Goal: Task Accomplishment & Management: Use online tool/utility

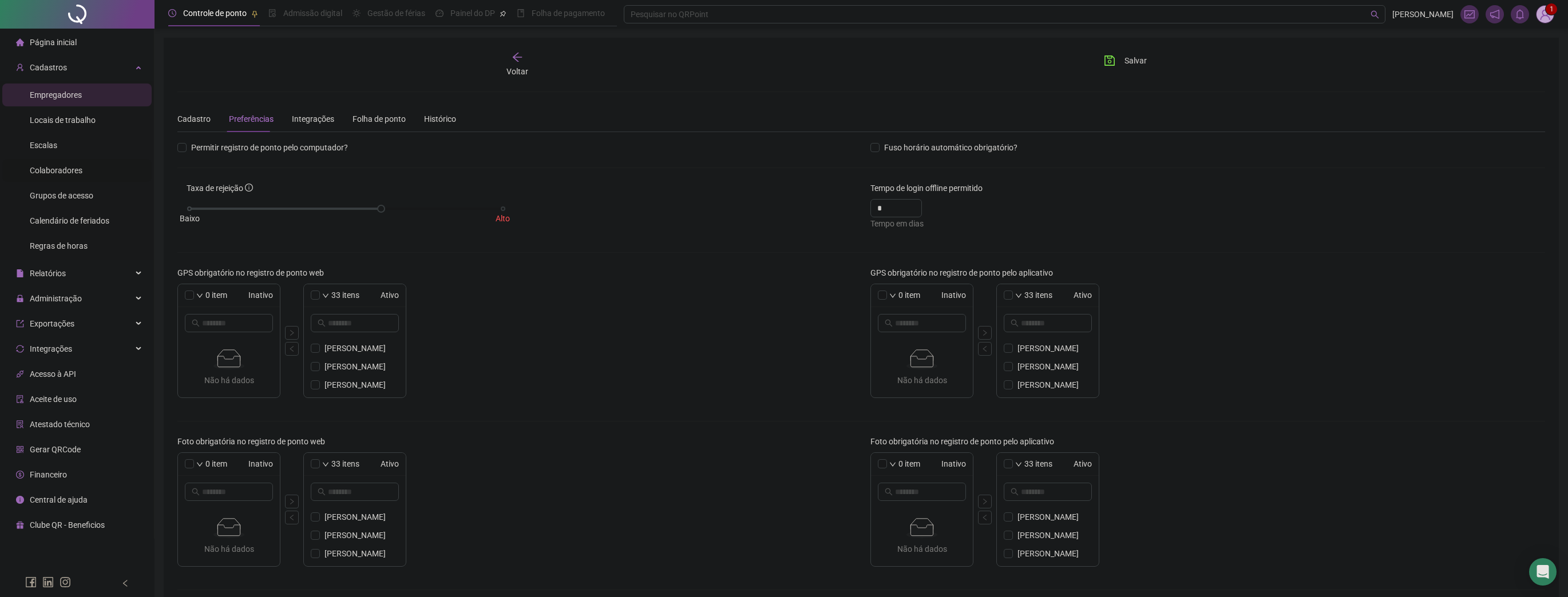
click at [67, 166] on span "Colaboradores" at bounding box center [55, 171] width 52 height 10
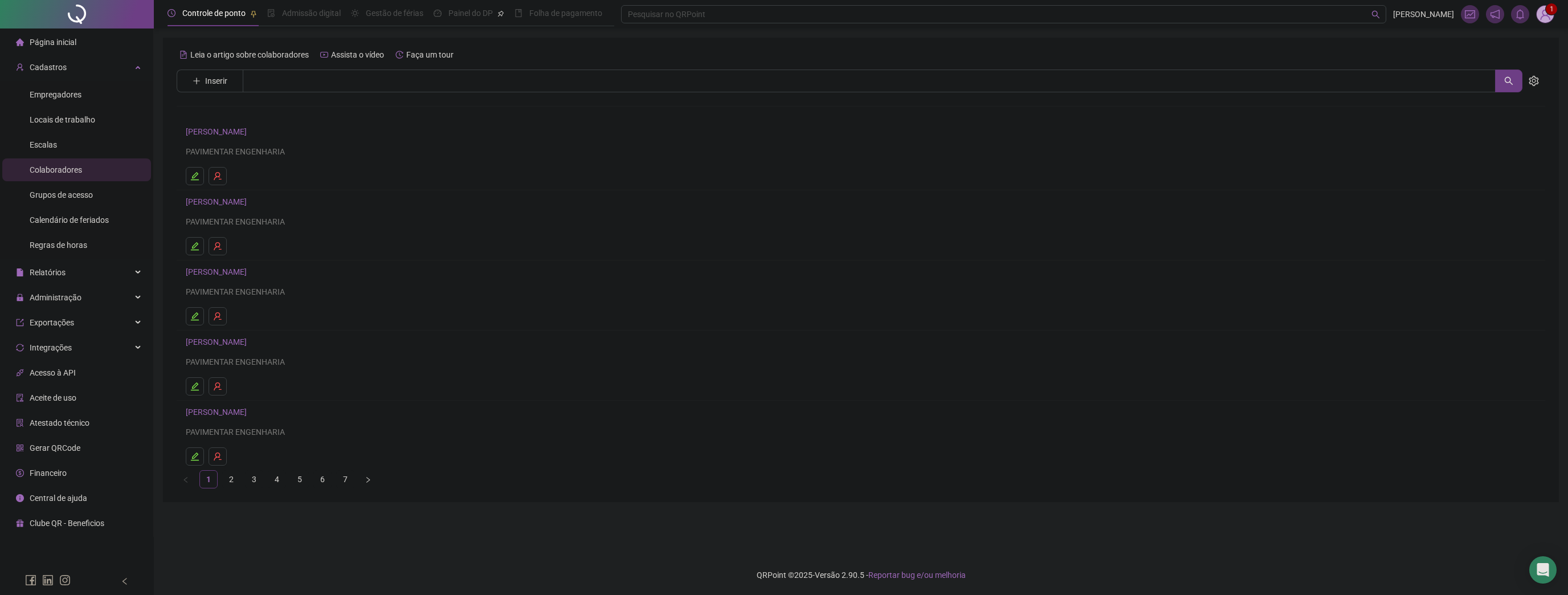
click at [227, 130] on link "[PERSON_NAME]" at bounding box center [218, 132] width 65 height 10
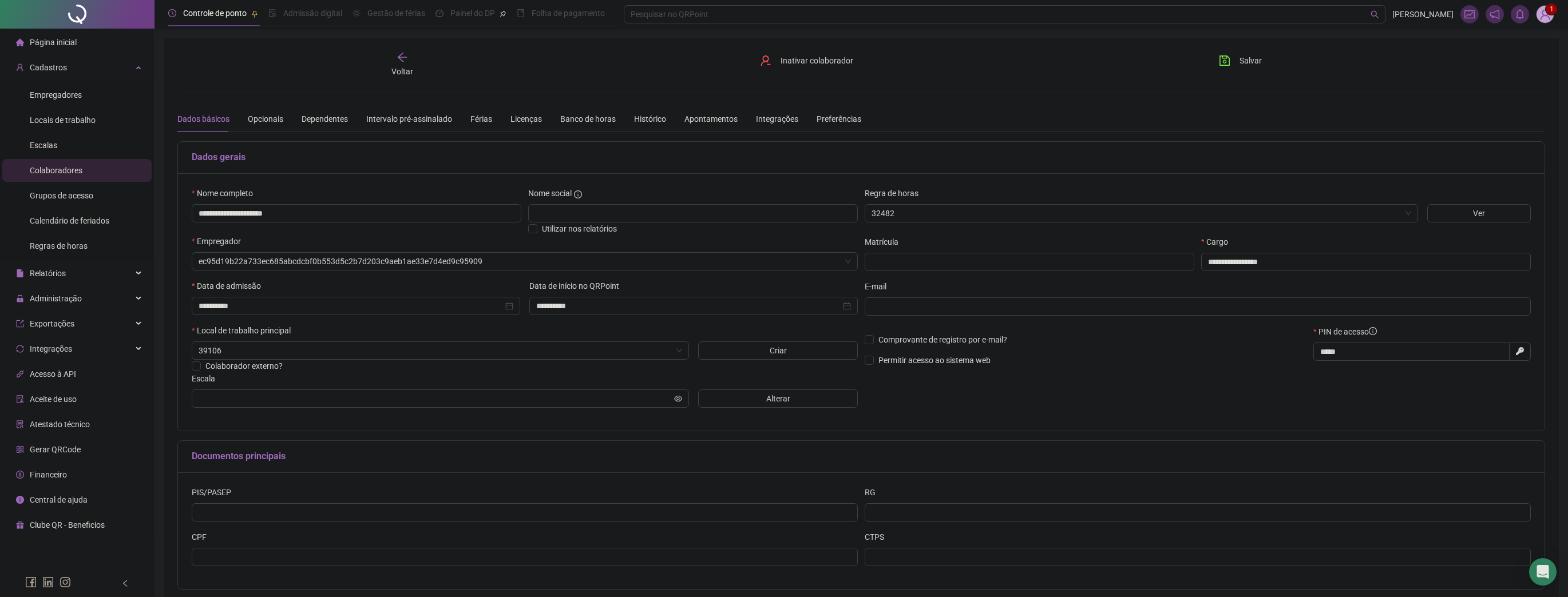
type input "*****"
click at [571, 116] on div "Banco de horas" at bounding box center [588, 118] width 55 height 12
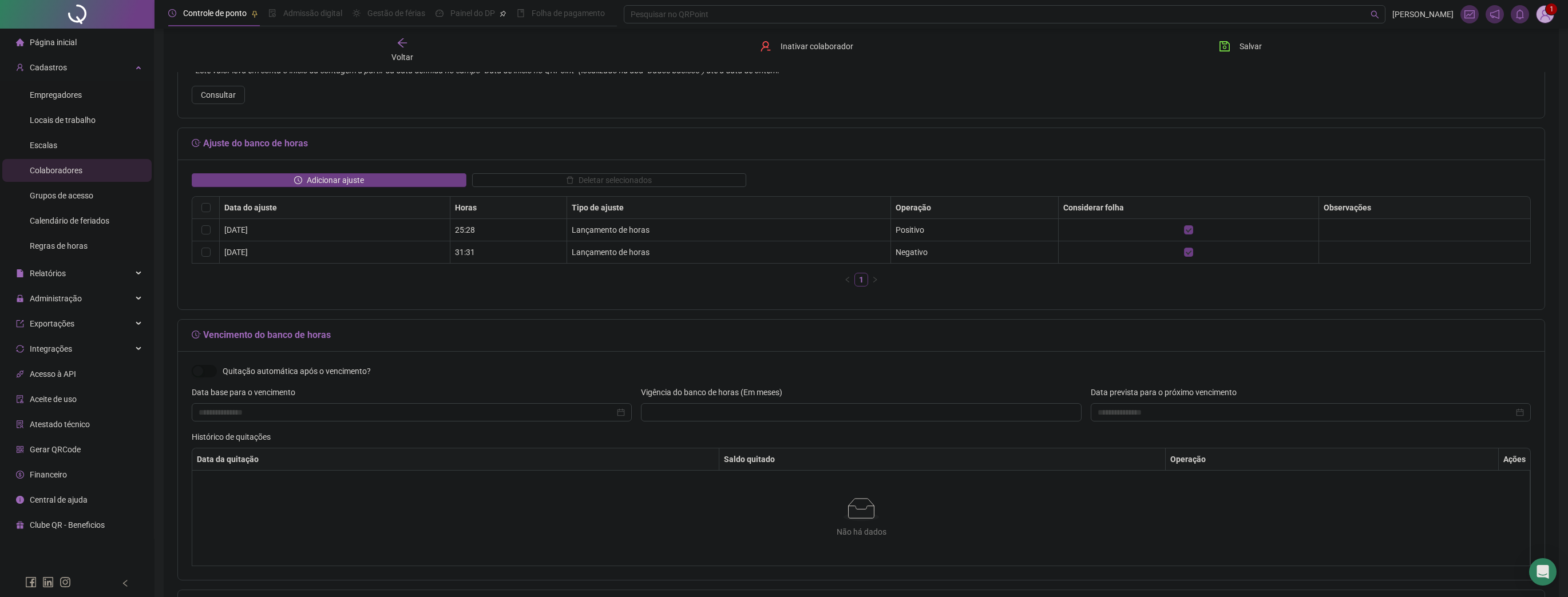
scroll to position [137, 0]
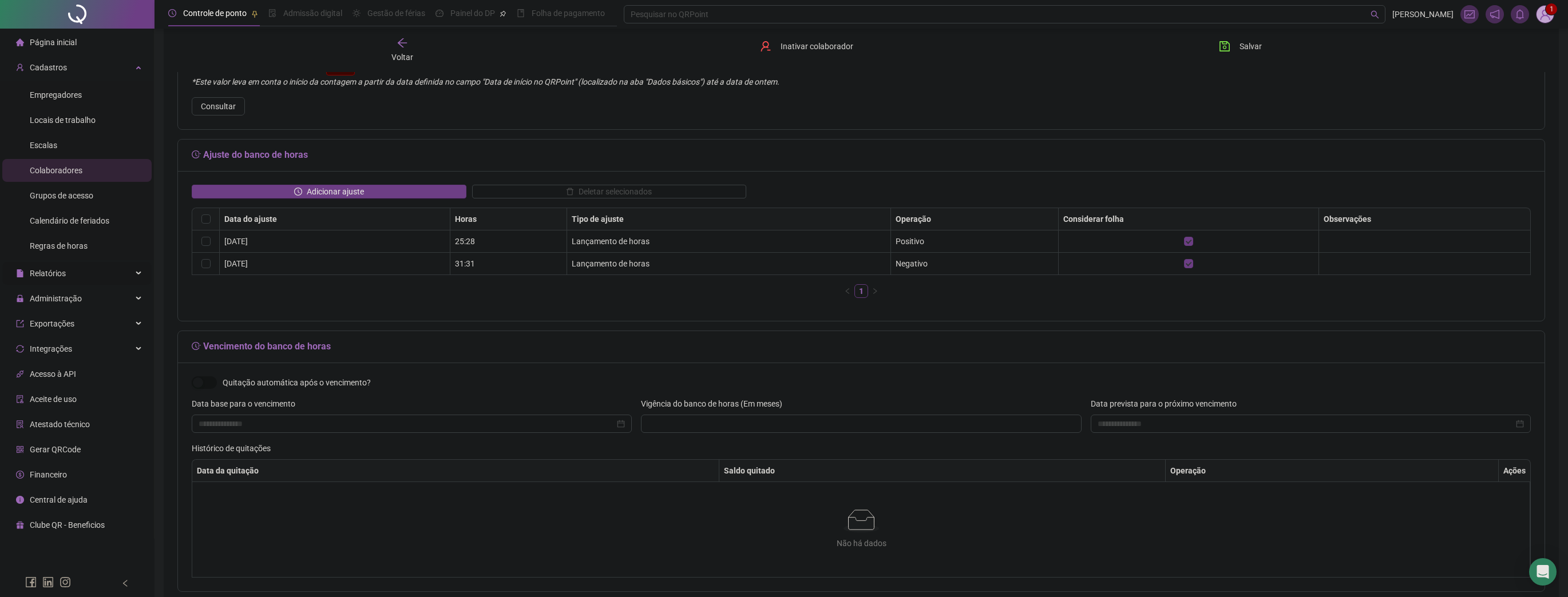
click at [85, 276] on div "Relatórios" at bounding box center [76, 274] width 150 height 23
click at [70, 453] on span "Banco de Horas" at bounding box center [57, 452] width 56 height 10
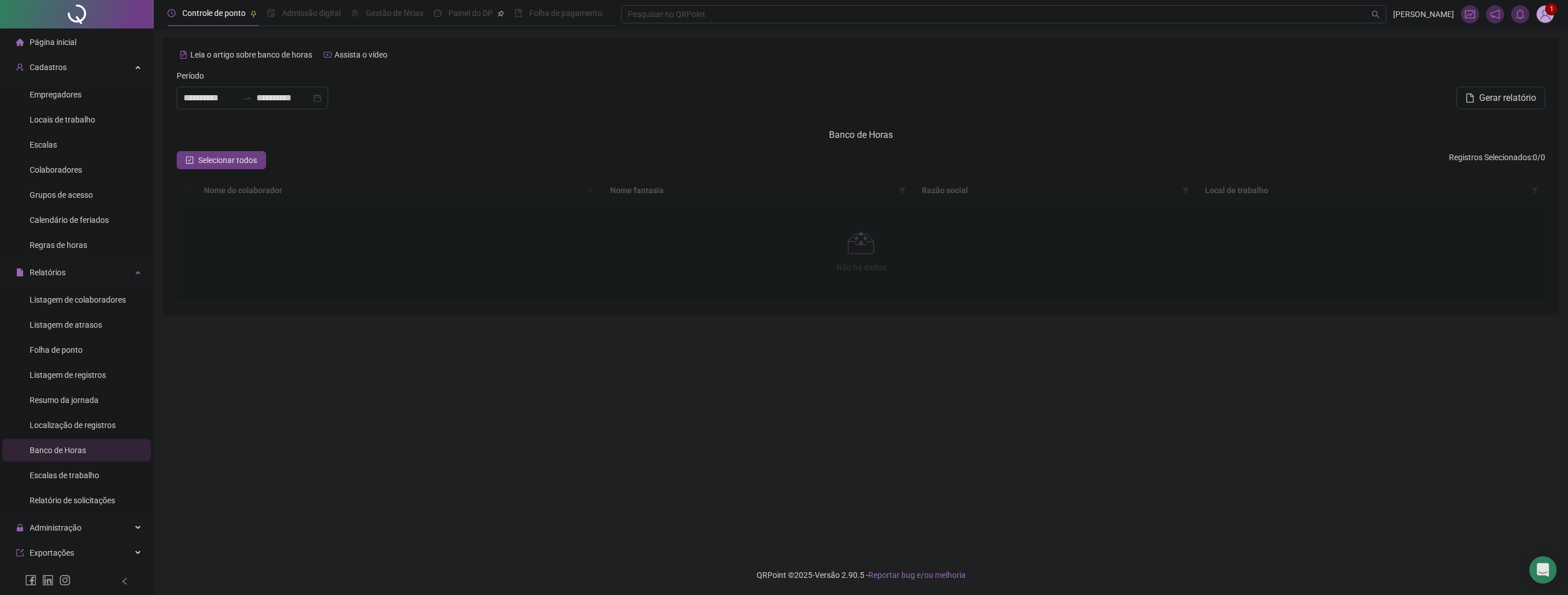
type input "**********"
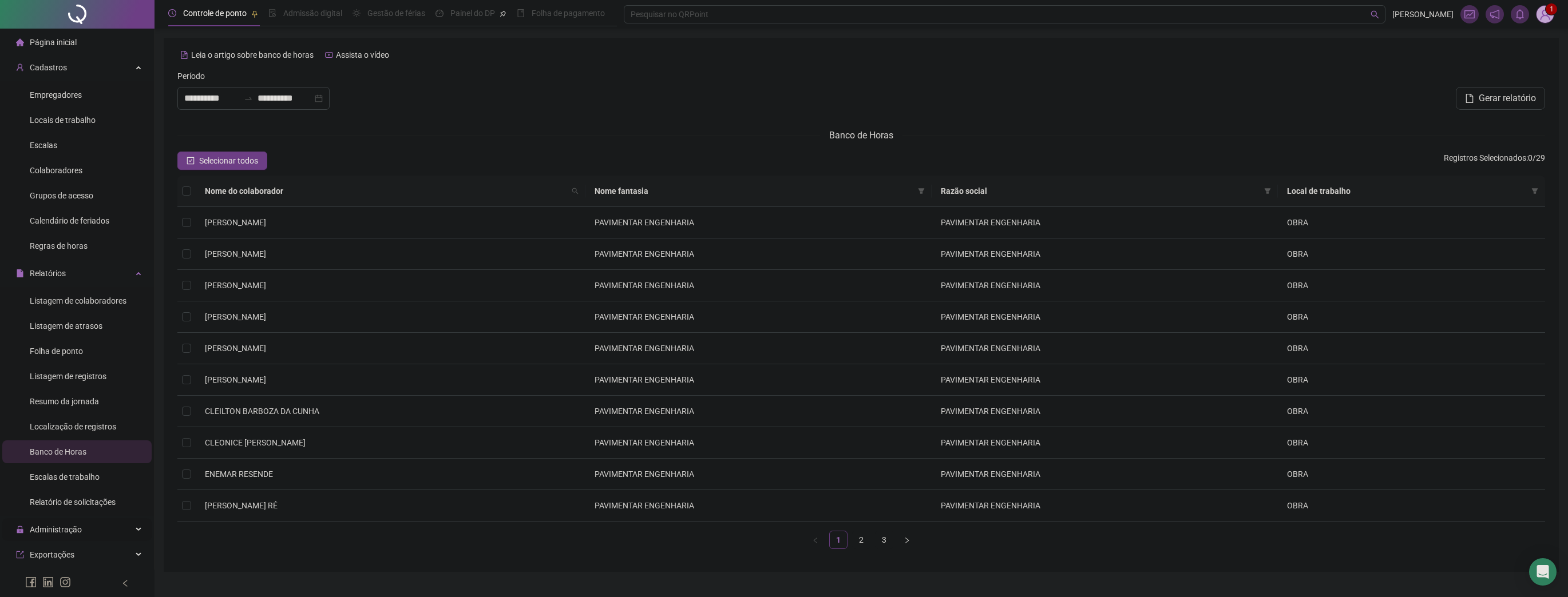
click at [54, 521] on span "Administração" at bounding box center [49, 530] width 66 height 23
click at [68, 566] on div "Ajustes da folha" at bounding box center [58, 557] width 57 height 23
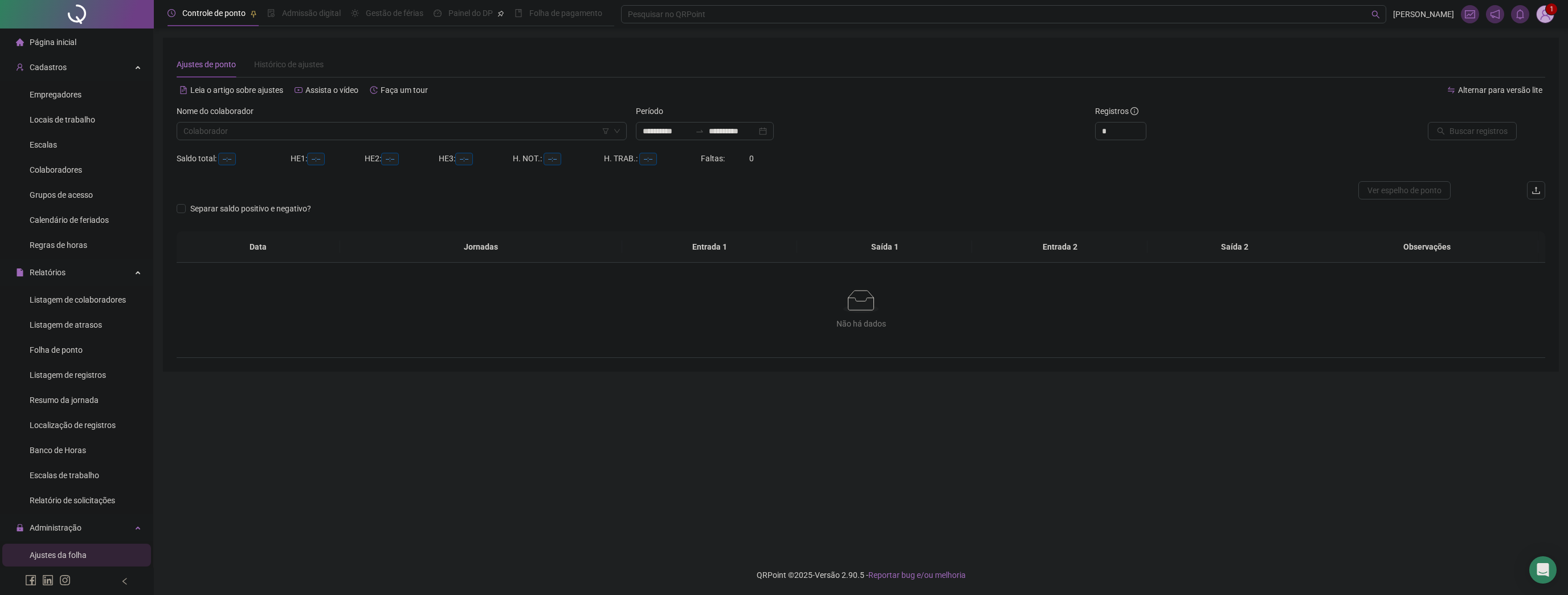
type input "**********"
click at [324, 130] on input "search" at bounding box center [396, 131] width 426 height 17
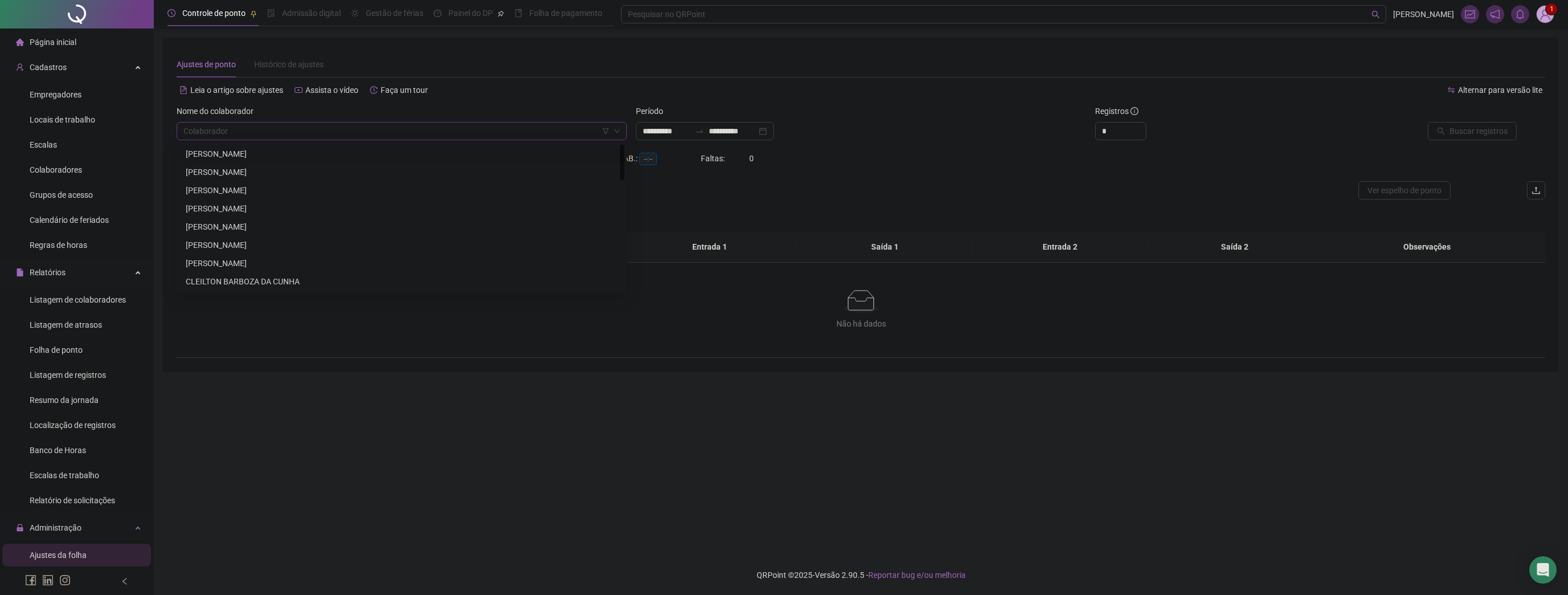
click at [278, 155] on div "[PERSON_NAME]" at bounding box center [402, 153] width 432 height 12
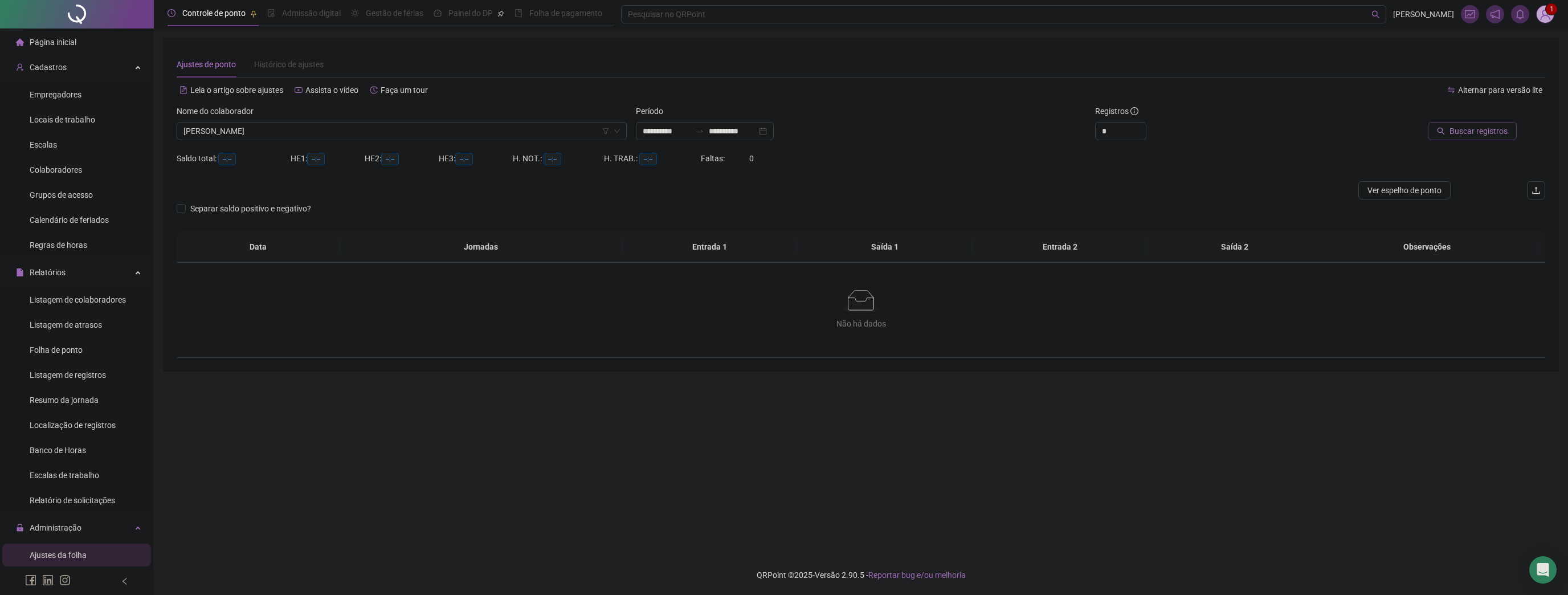
click at [1488, 133] on span "Buscar registros" at bounding box center [1478, 130] width 58 height 12
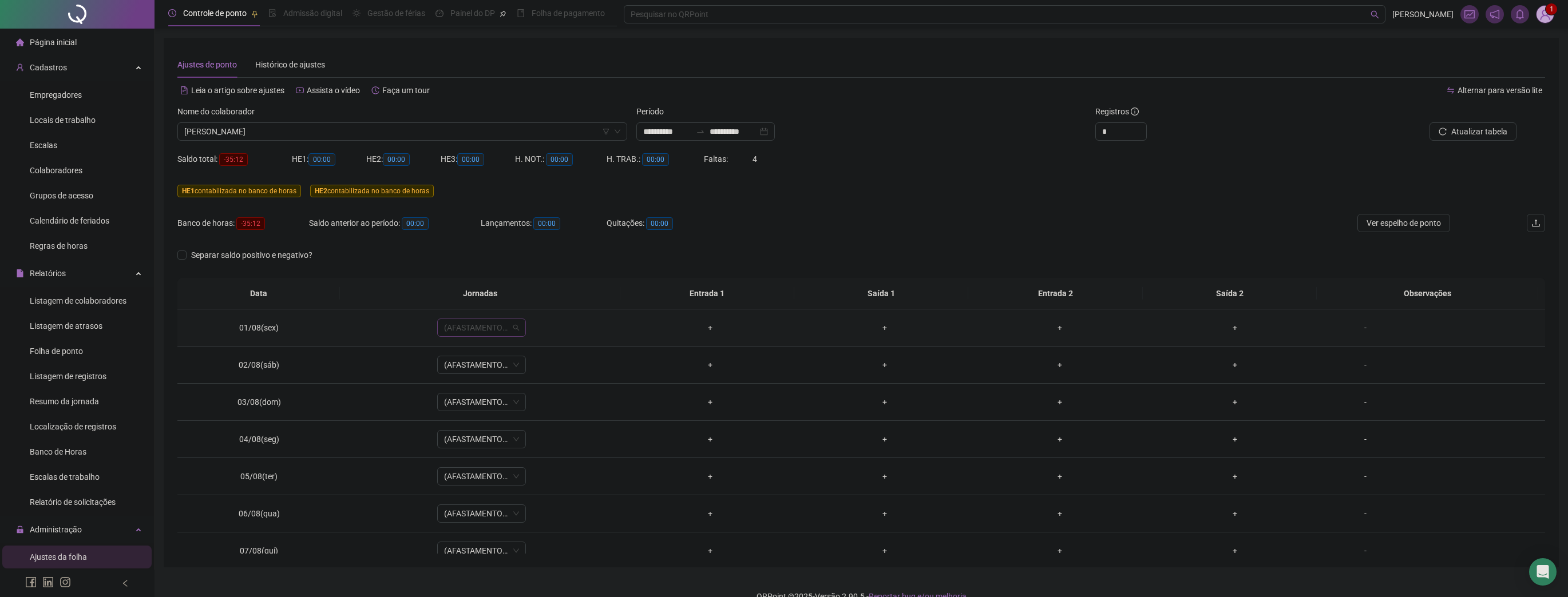
click at [471, 332] on span "(AFASTAMENTO INSS)" at bounding box center [482, 328] width 75 height 17
click at [859, 238] on div "Banco de horas: -35:12 Saldo anterior ao período: 00:00 Lançamentos: 00:00 Quit…" at bounding box center [691, 230] width 1026 height 32
click at [459, 333] on span "(AFASTAMENTO INSS)" at bounding box center [482, 328] width 75 height 17
